Goal: Task Accomplishment & Management: Manage account settings

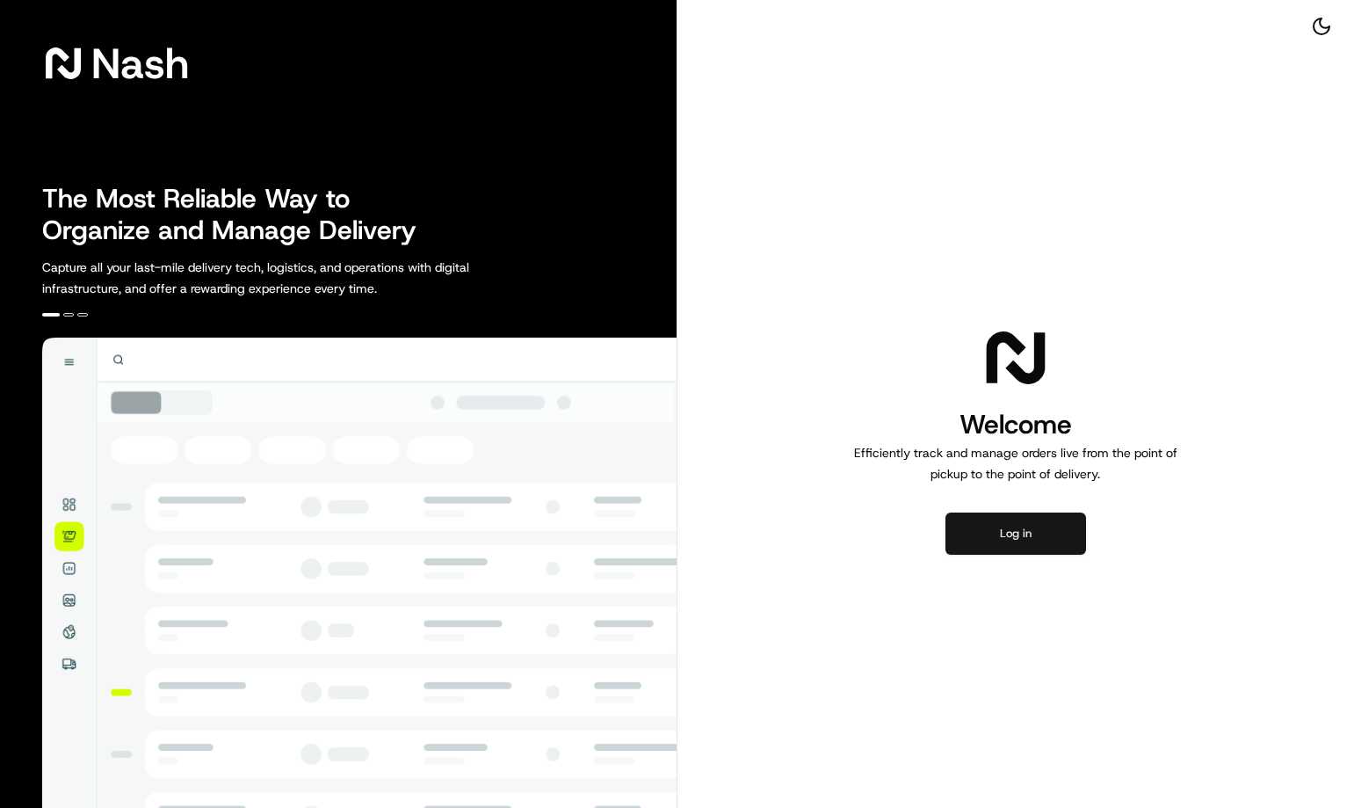
click at [1027, 546] on button "Log in" at bounding box center [1016, 533] width 141 height 42
